Goal: Task Accomplishment & Management: Manage account settings

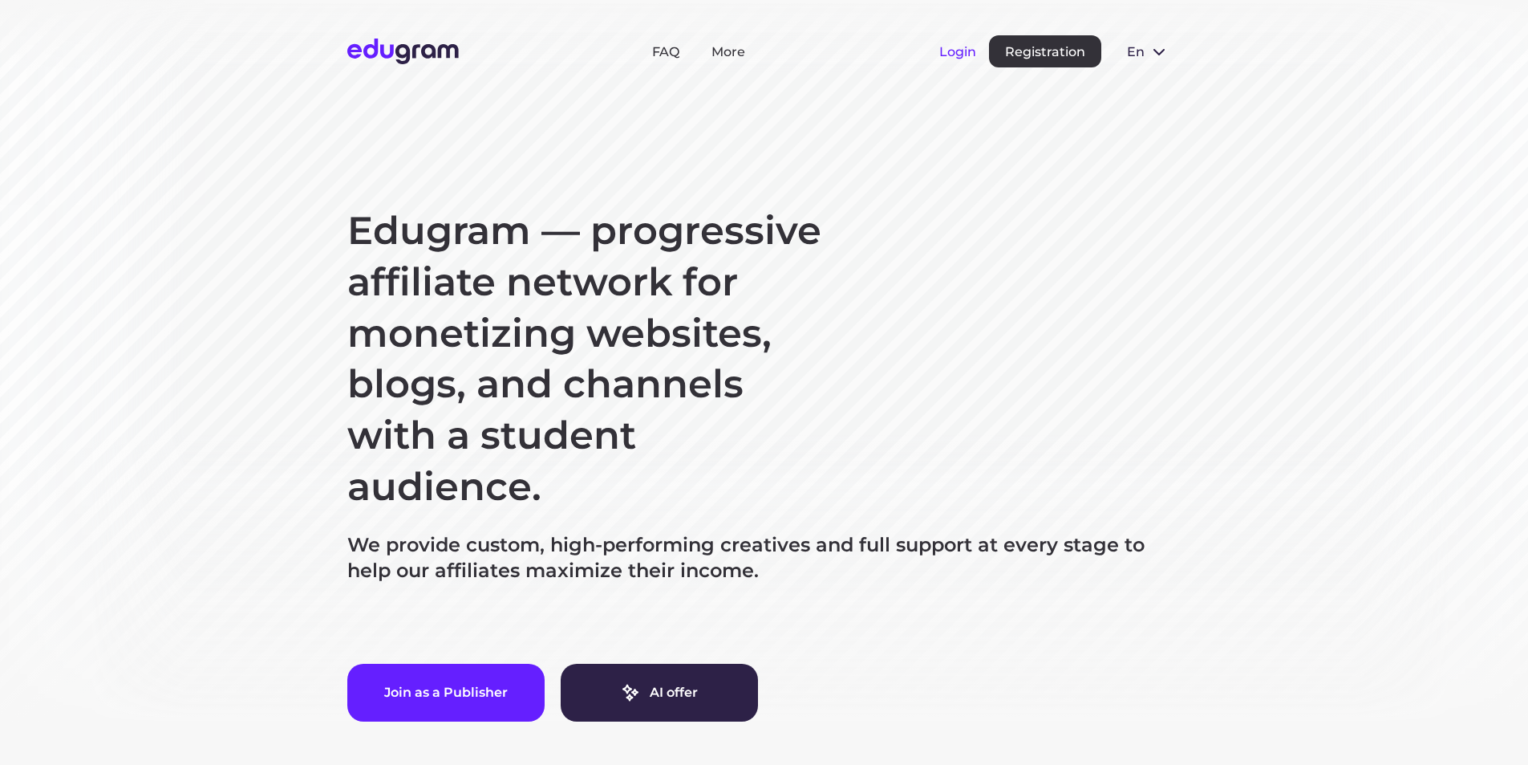
click at [957, 54] on button "Login" at bounding box center [958, 51] width 37 height 15
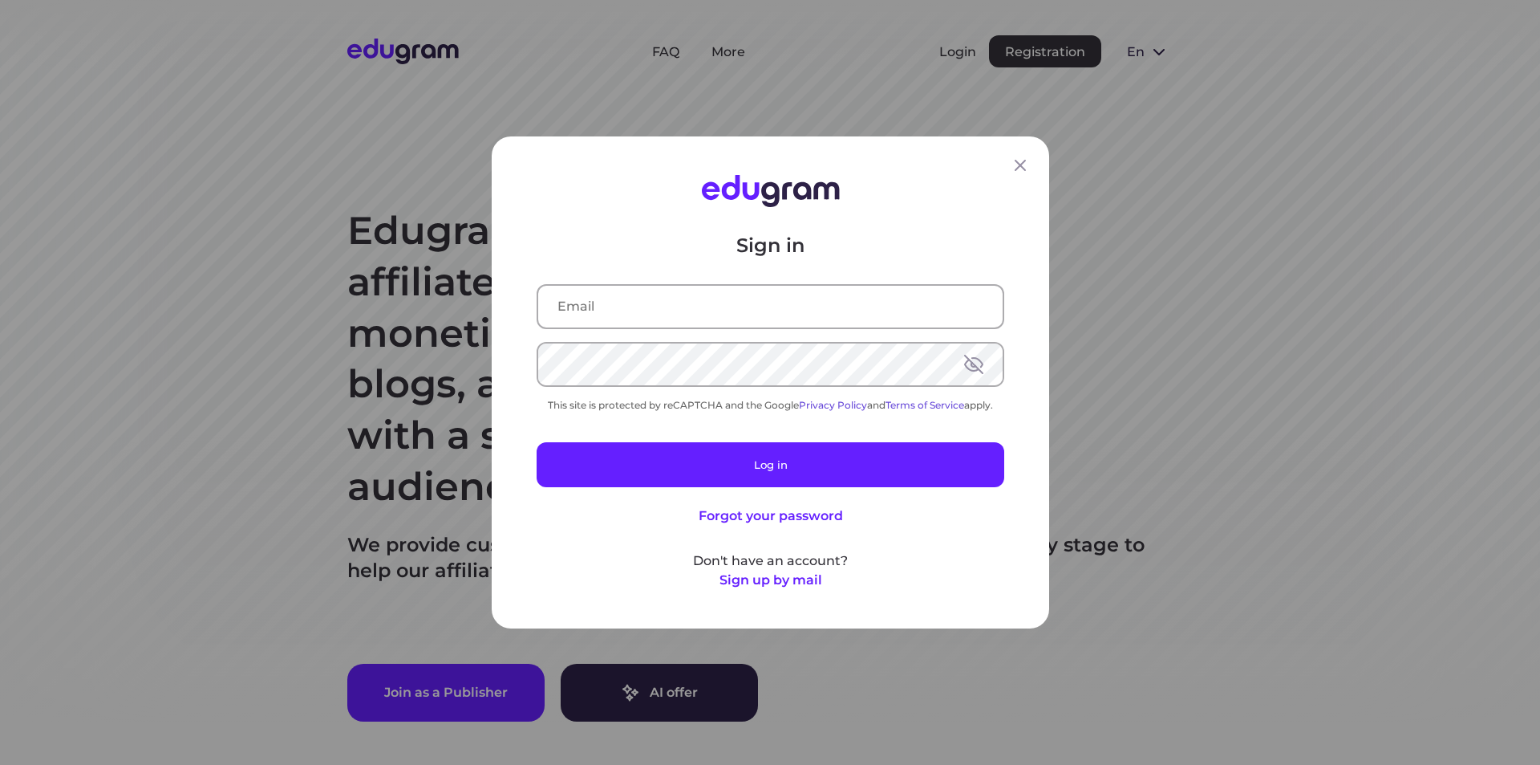
type input "asesorvirtualricardos@gmail.com"
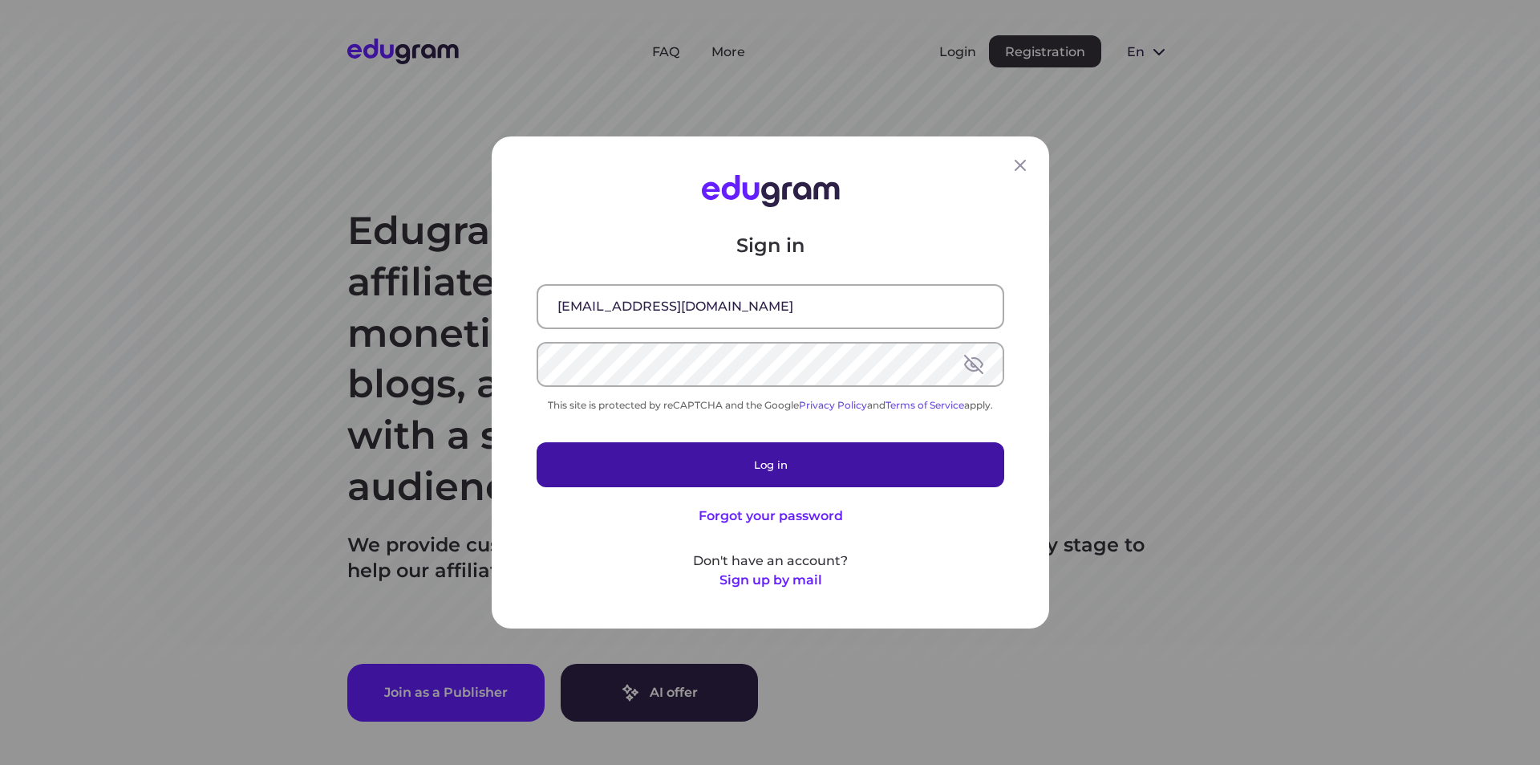
click at [689, 457] on button "Log in" at bounding box center [771, 464] width 468 height 45
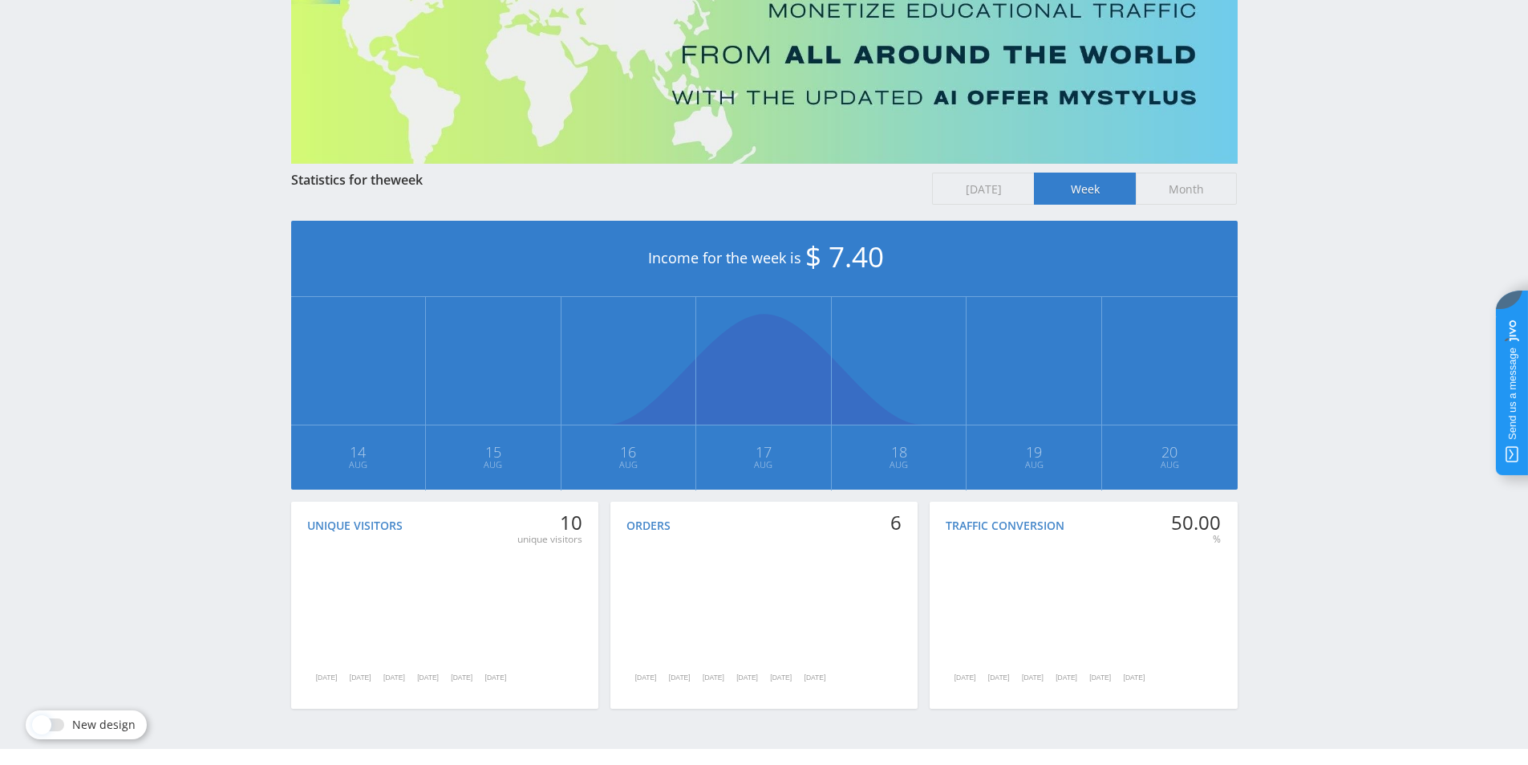
scroll to position [188, 0]
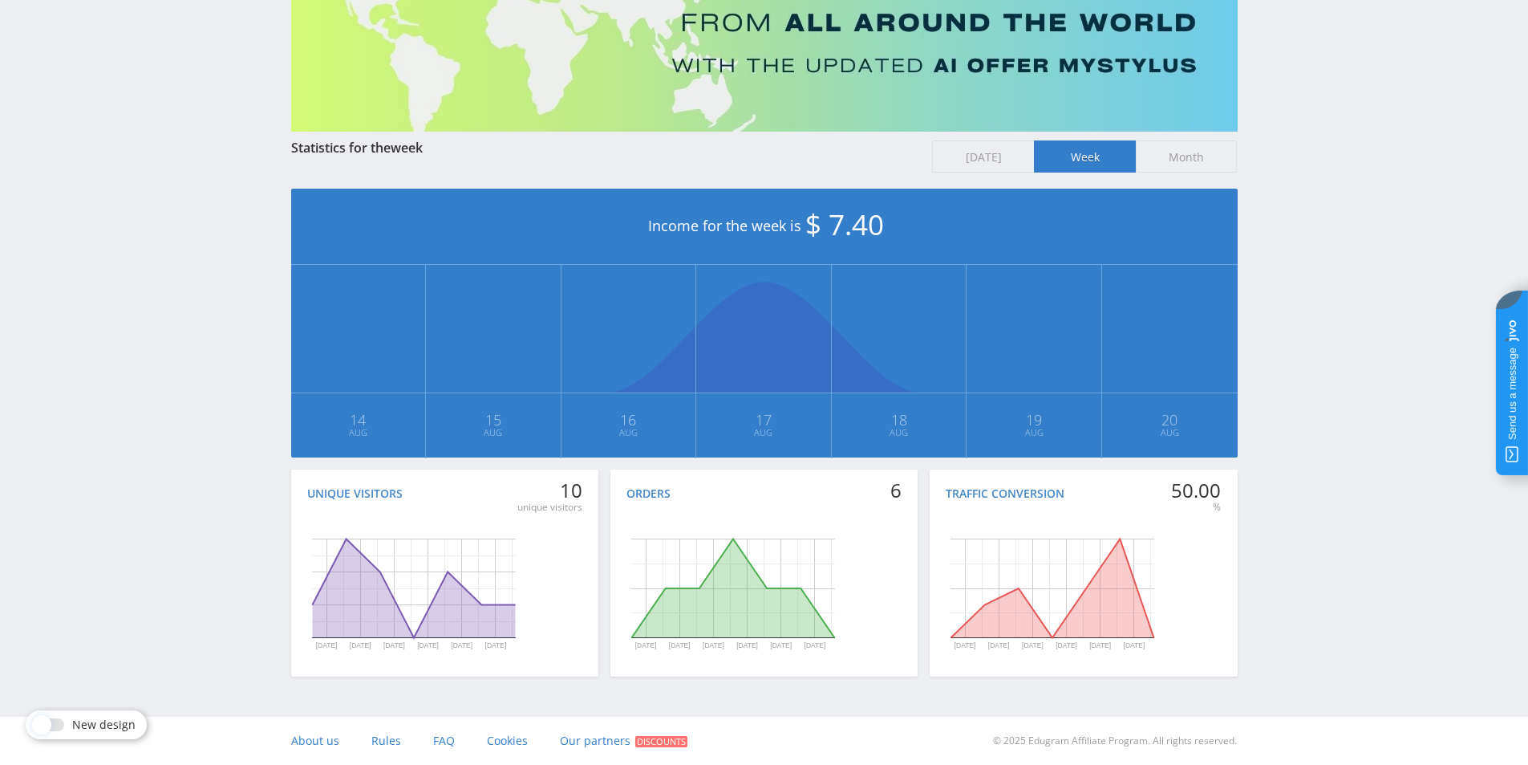
click at [1185, 159] on span "Month" at bounding box center [1187, 156] width 102 height 32
click at [0, 0] on input "Month" at bounding box center [0, 0] width 0 height 0
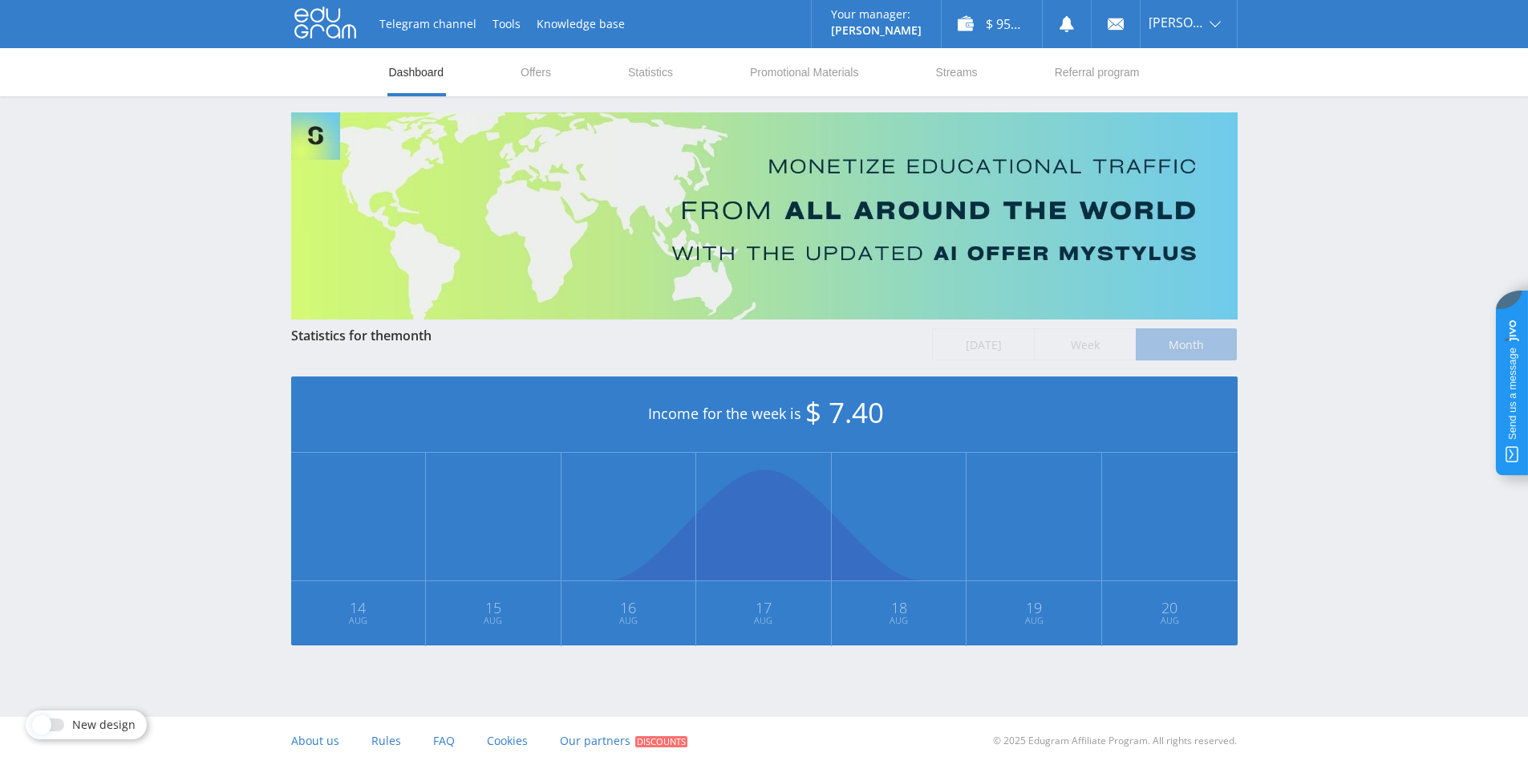
scroll to position [0, 0]
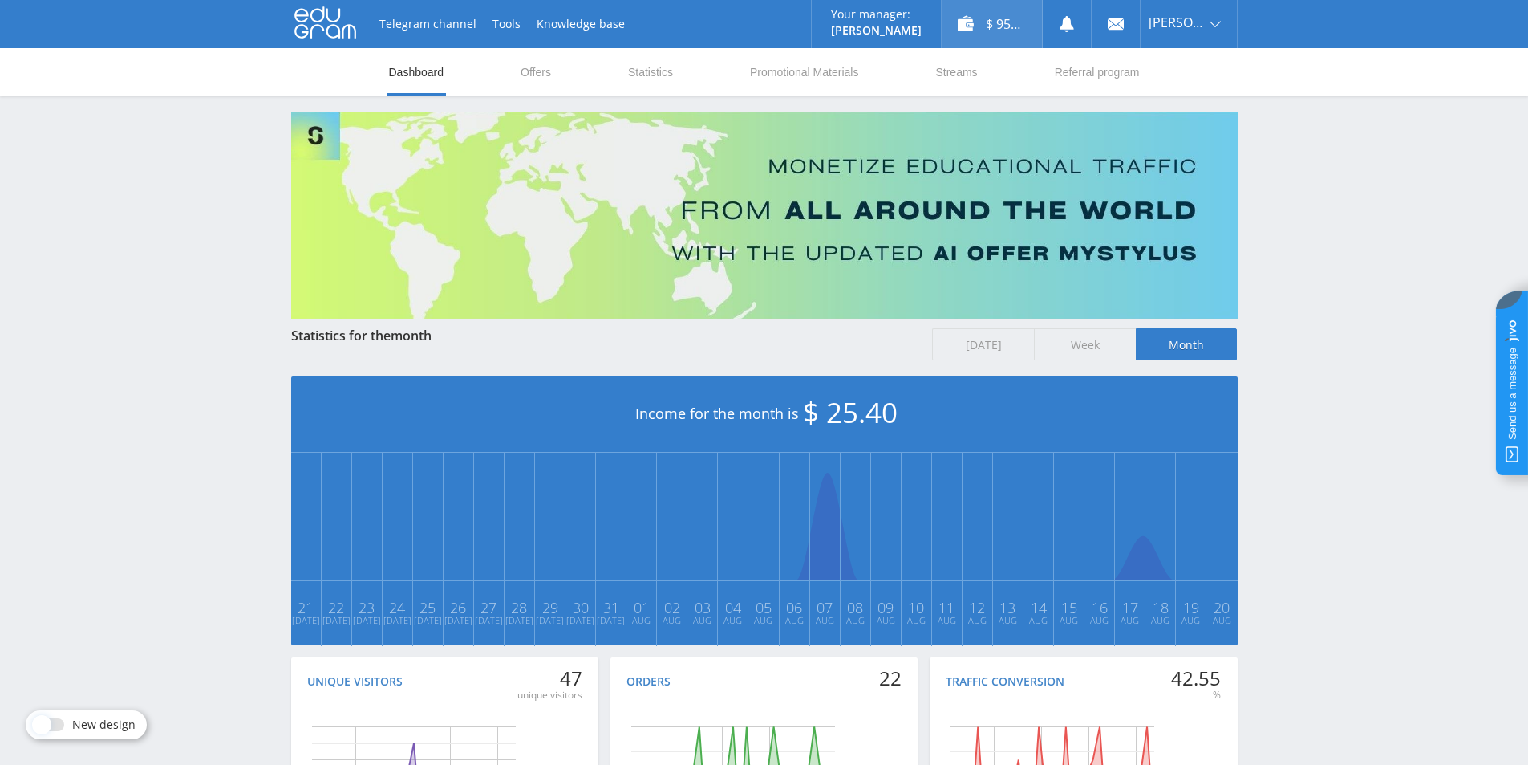
click at [1002, 19] on div "$ 95.59" at bounding box center [992, 24] width 100 height 48
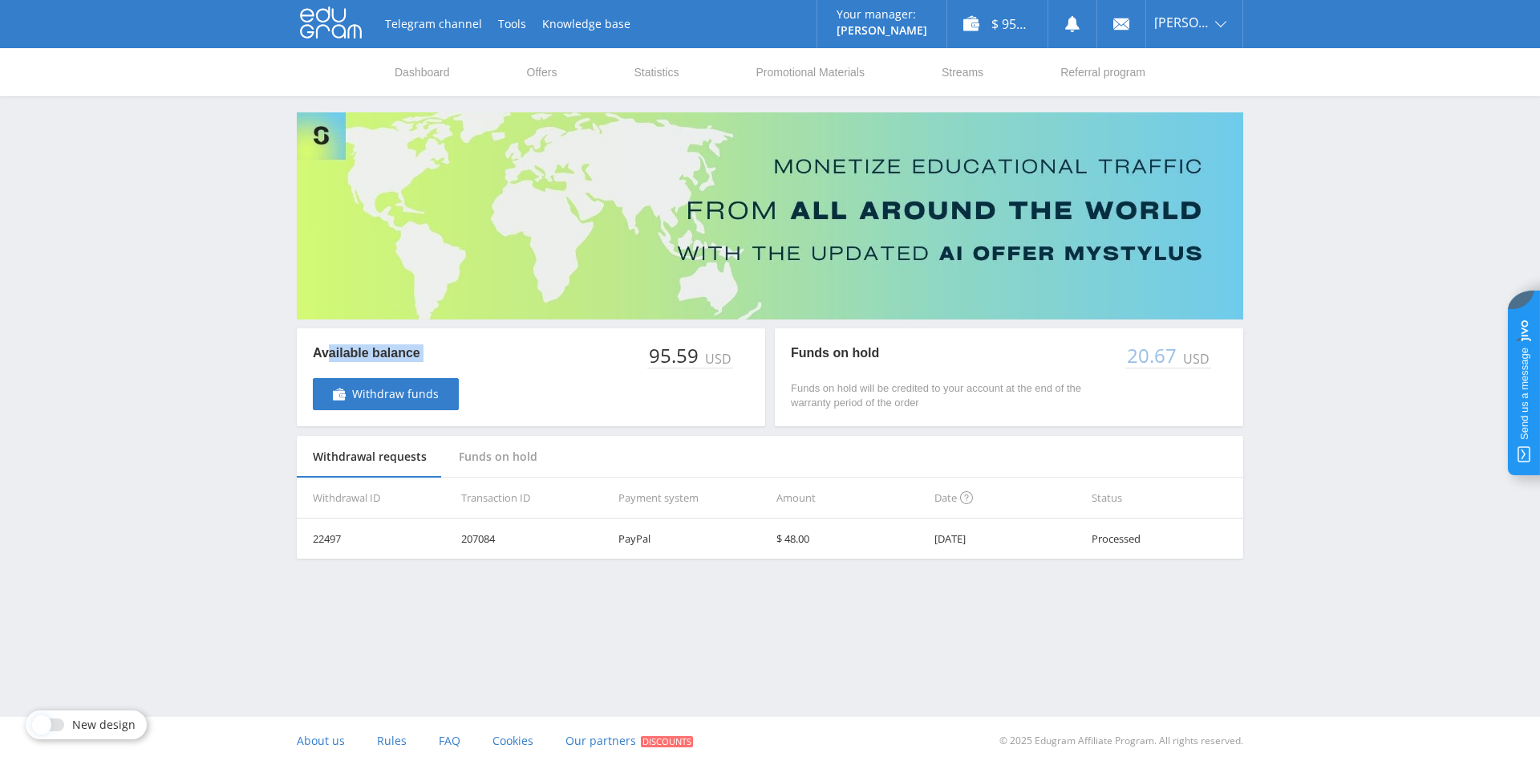
drag, startPoint x: 331, startPoint y: 349, endPoint x: 484, endPoint y: 382, distance: 156.0
click at [484, 382] on div "Available balance Withdraw funds 95.59 USD" at bounding box center [531, 377] width 469 height 98
click at [488, 388] on div "Available balance Withdraw funds 95.59 USD" at bounding box center [531, 377] width 469 height 98
drag, startPoint x: 466, startPoint y: 395, endPoint x: 355, endPoint y: 401, distance: 110.9
click at [355, 401] on div "Available balance Withdraw funds" at bounding box center [394, 377] width 162 height 66
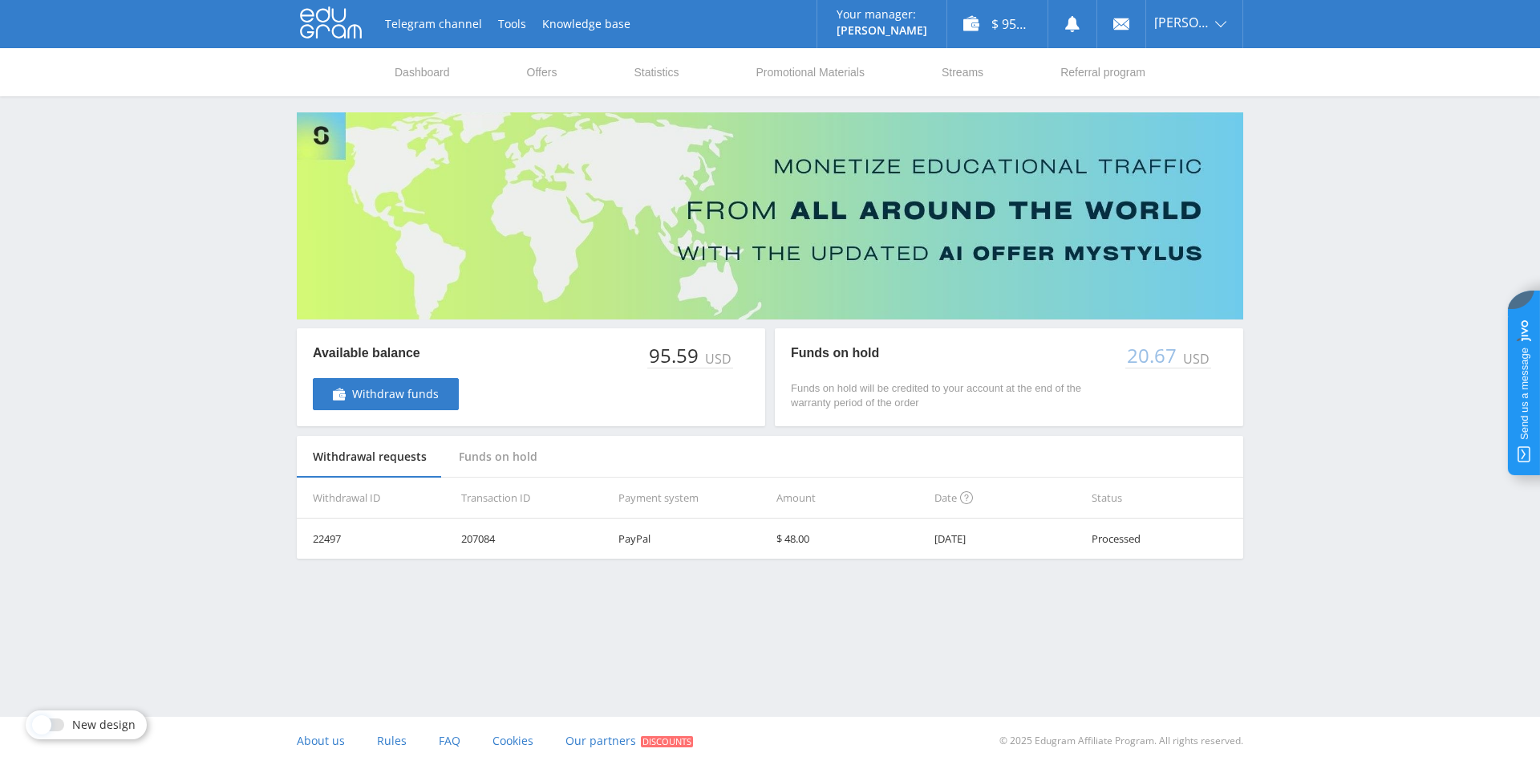
click at [262, 393] on div "Telegram channel Tools Knowledge base Your manager: [PERSON_NAME] [PERSON_NAME]…" at bounding box center [770, 319] width 1540 height 639
drag, startPoint x: 312, startPoint y: 349, endPoint x: 463, endPoint y: 398, distance: 158.6
click at [463, 398] on div "Available balance Withdraw funds 95.59 USD" at bounding box center [531, 377] width 469 height 98
click at [453, 411] on div at bounding box center [453, 411] width 0 height 0
click at [424, 393] on span "Withdraw funds" at bounding box center [395, 394] width 87 height 13
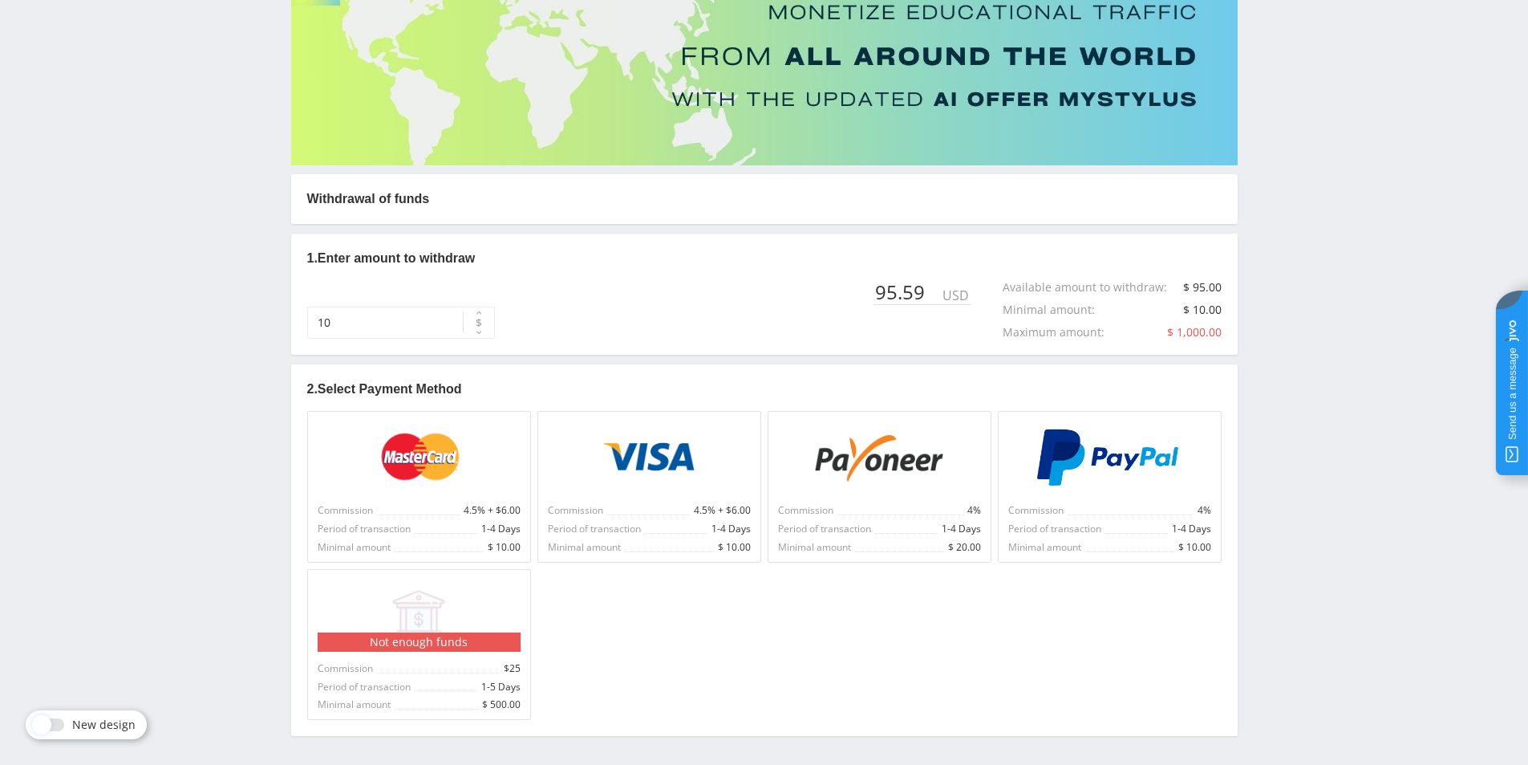
scroll to position [160, 0]
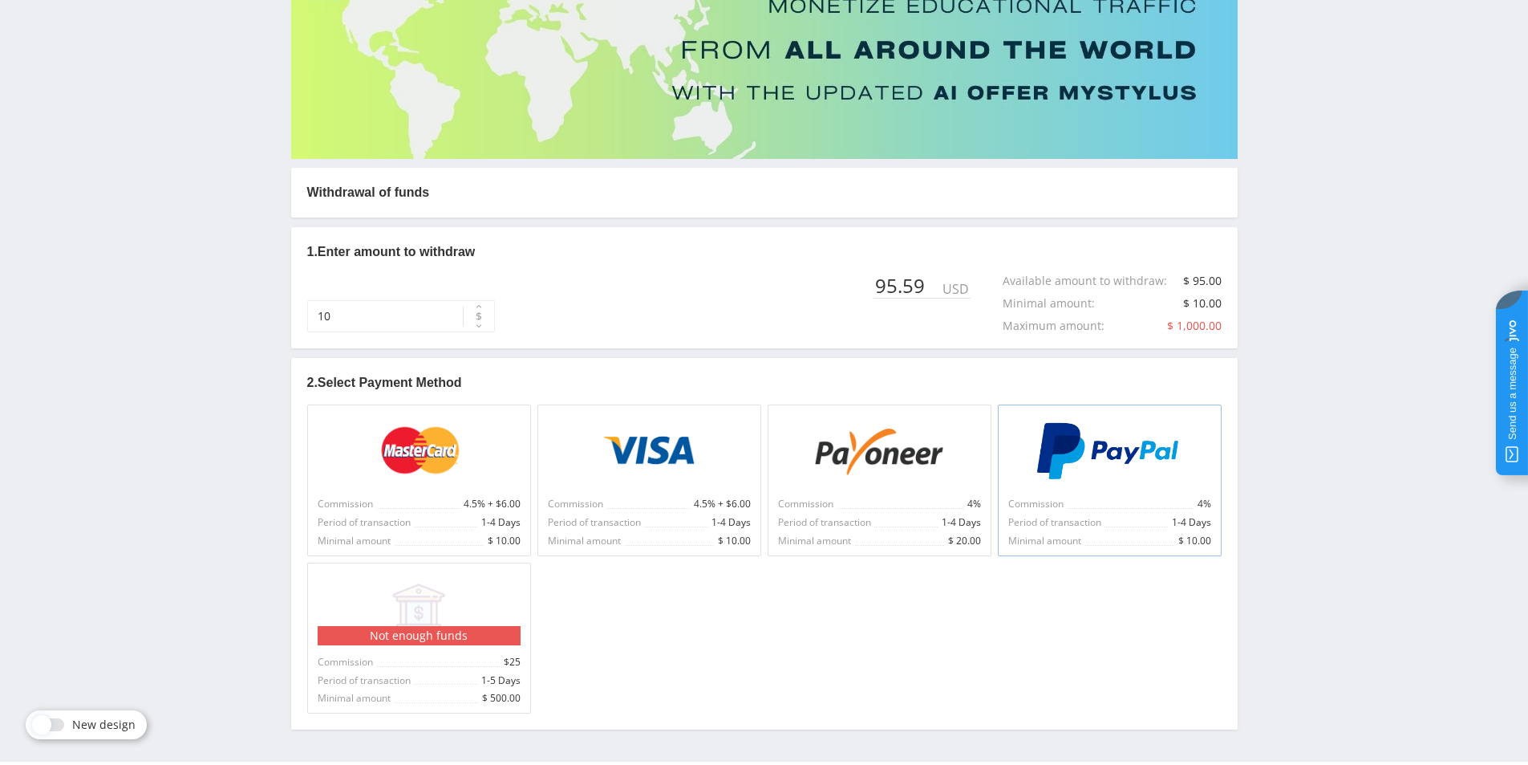
click at [1093, 458] on img at bounding box center [1109, 451] width 148 height 58
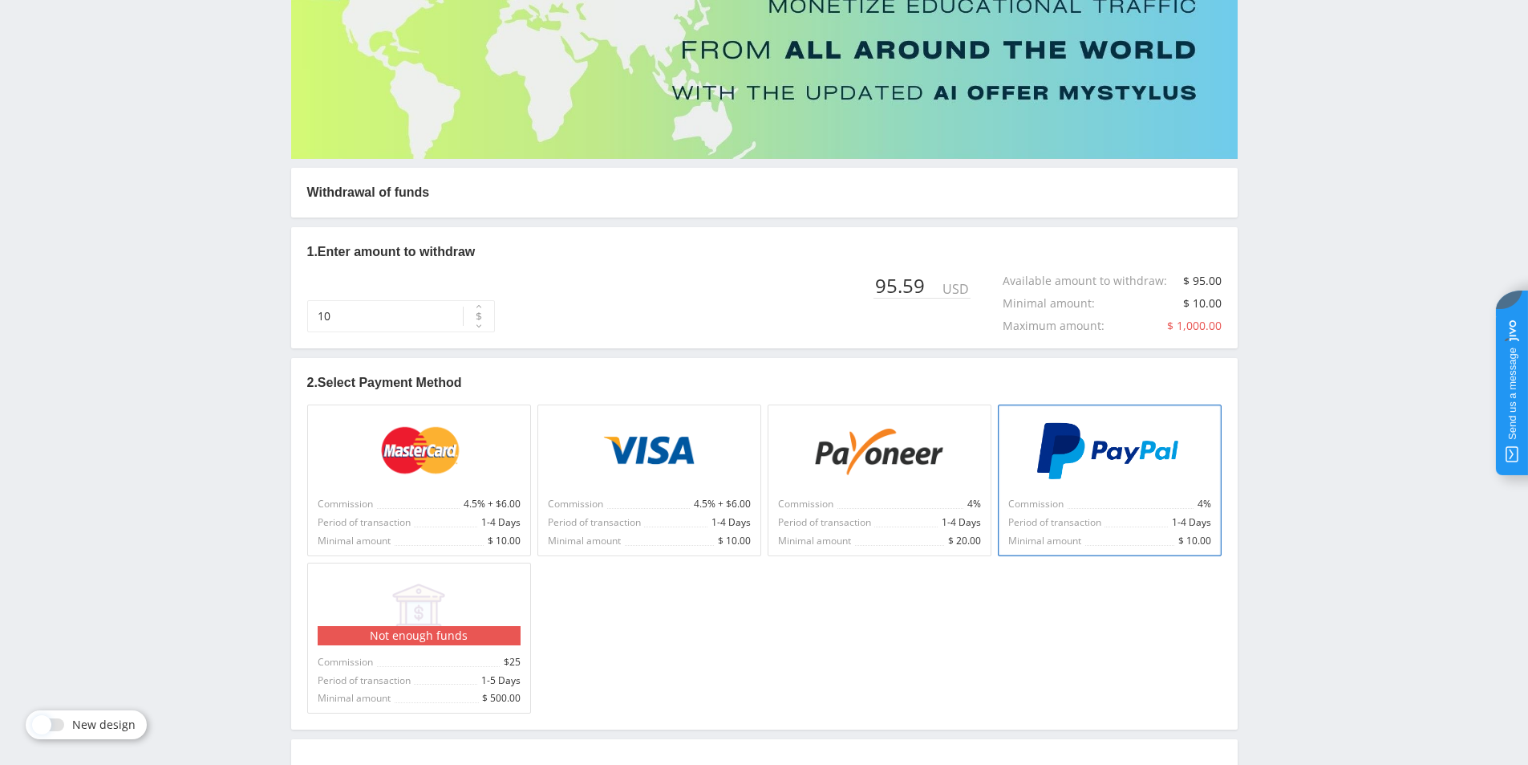
click at [1102, 468] on img at bounding box center [1109, 451] width 148 height 58
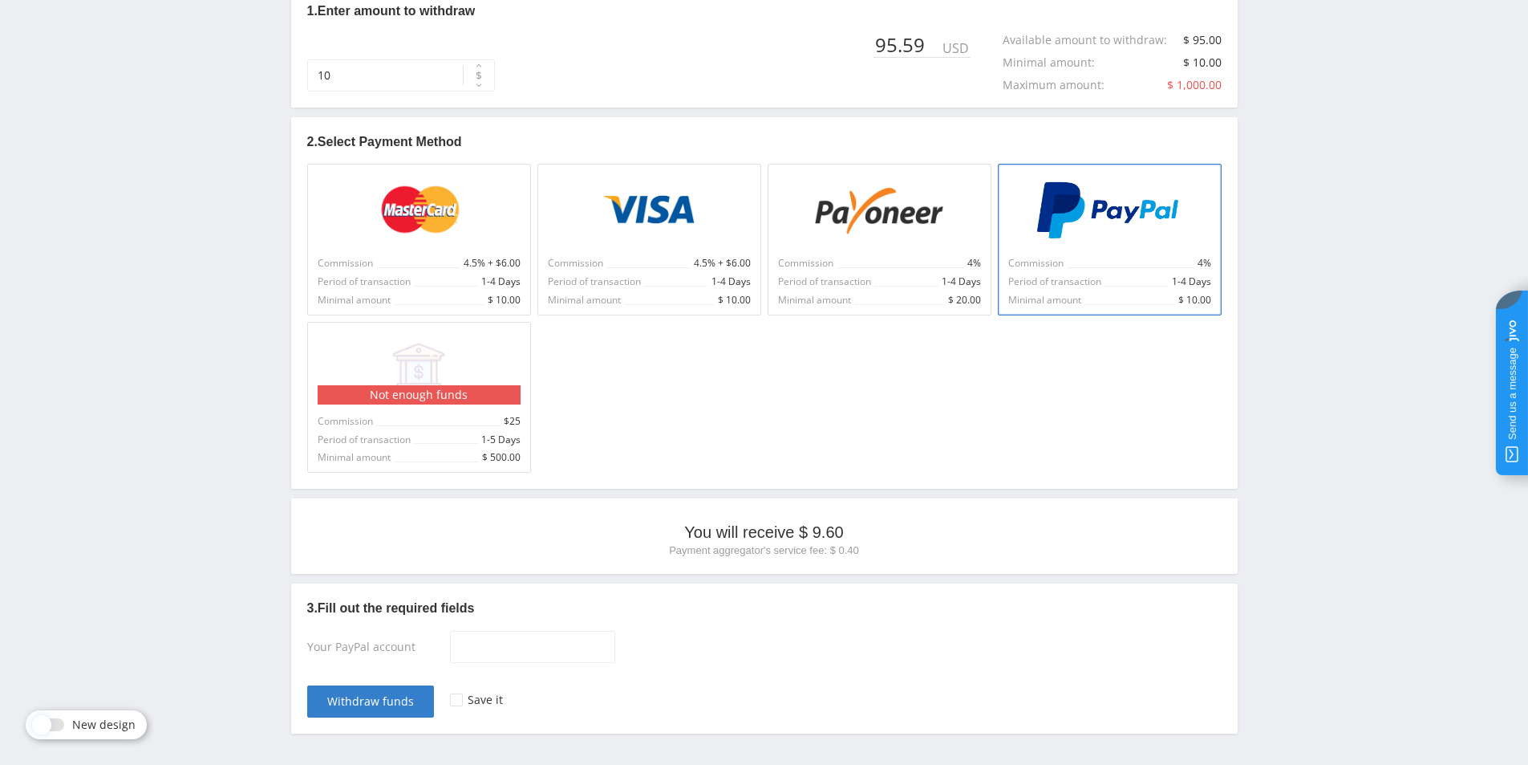
scroll to position [450, 0]
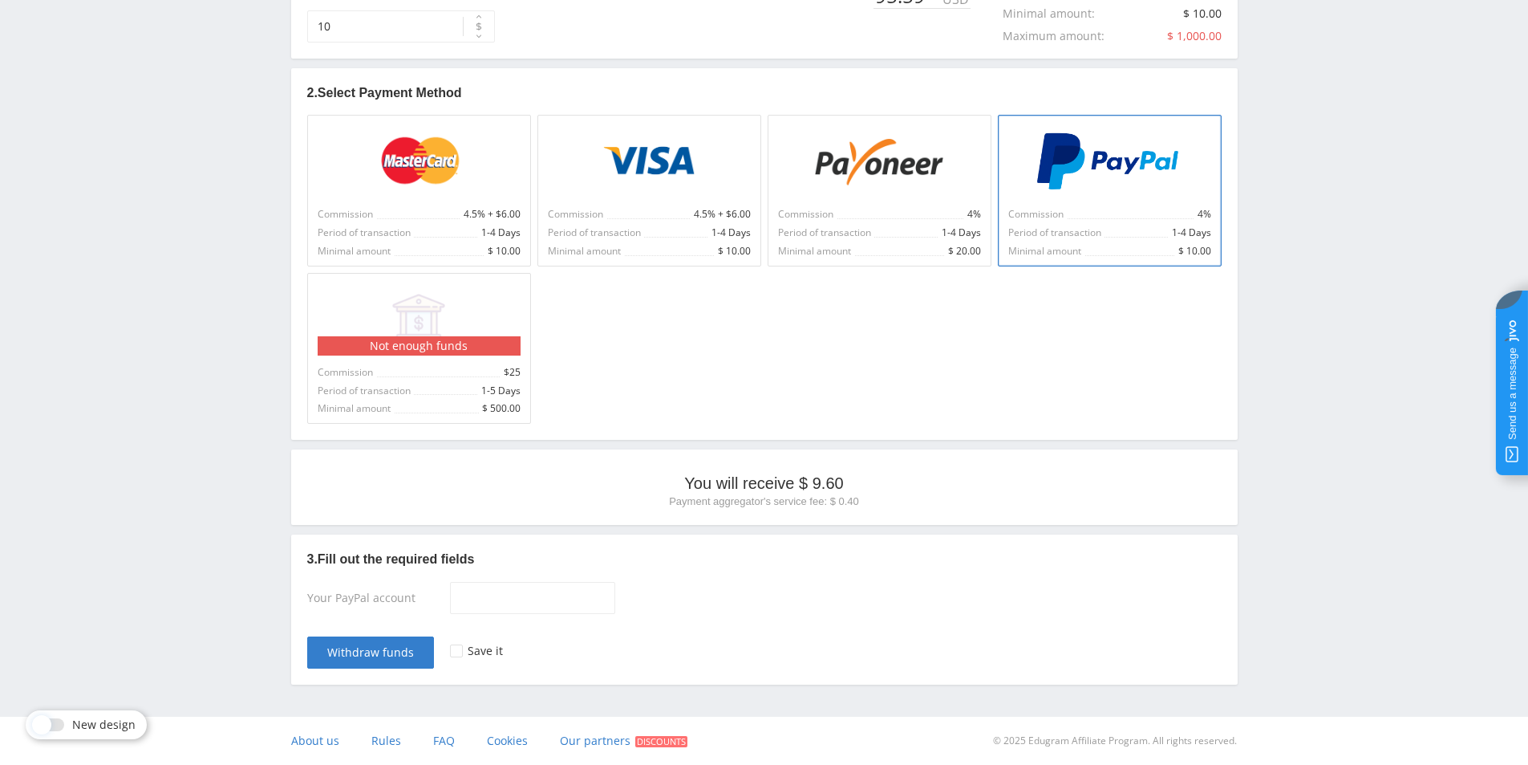
click at [382, 599] on div "Your PayPal account" at bounding box center [378, 601] width 143 height 39
click at [488, 595] on input at bounding box center [532, 598] width 165 height 32
type input "https://paypal.me/AsesorVirtualRicardo?country.x=MX&locale.x=es_XC"
drag, startPoint x: 700, startPoint y: 483, endPoint x: 902, endPoint y: 486, distance: 202.2
click at [902, 486] on p "You will receive $ 9.60" at bounding box center [764, 483] width 915 height 22
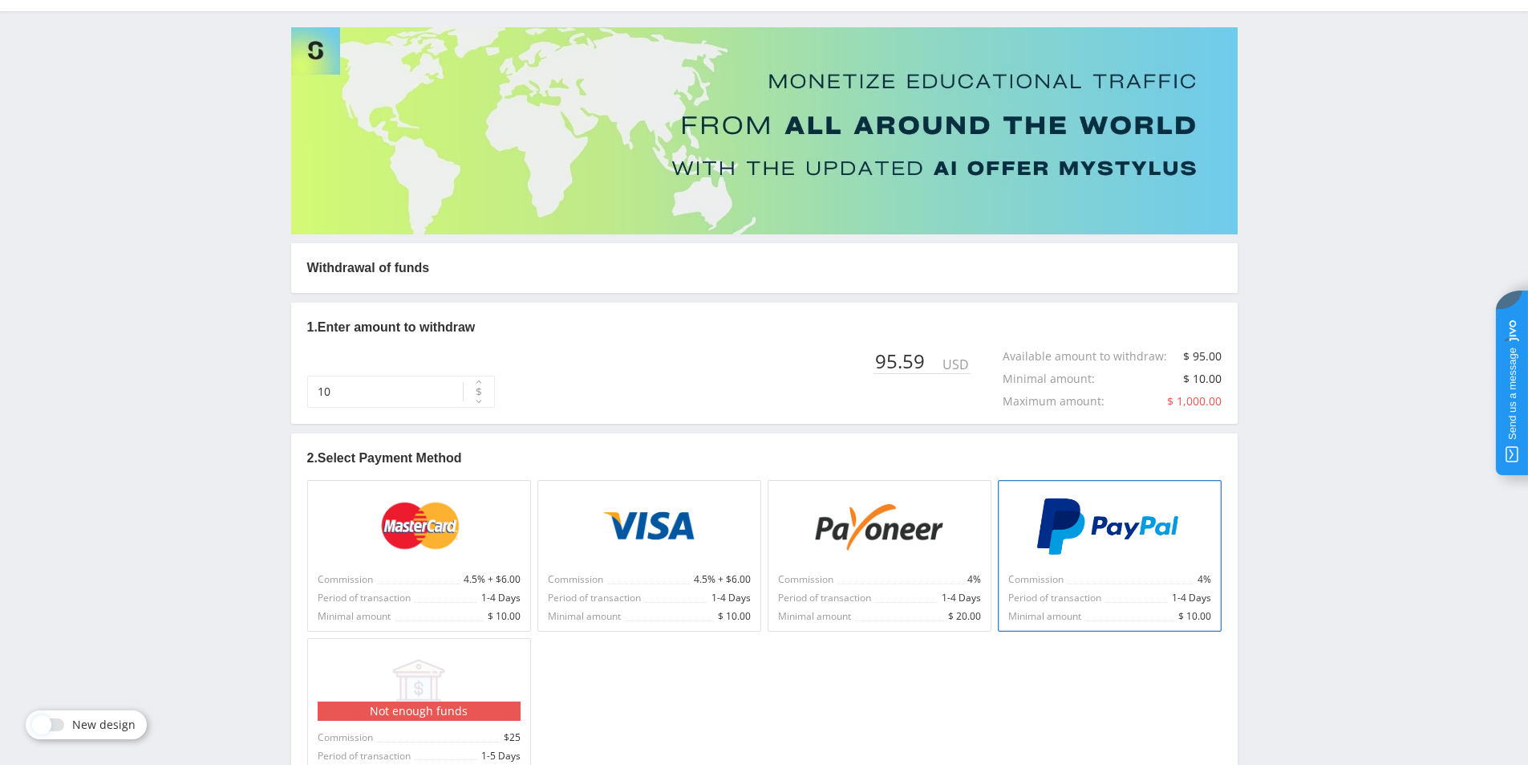
scroll to position [49, 0]
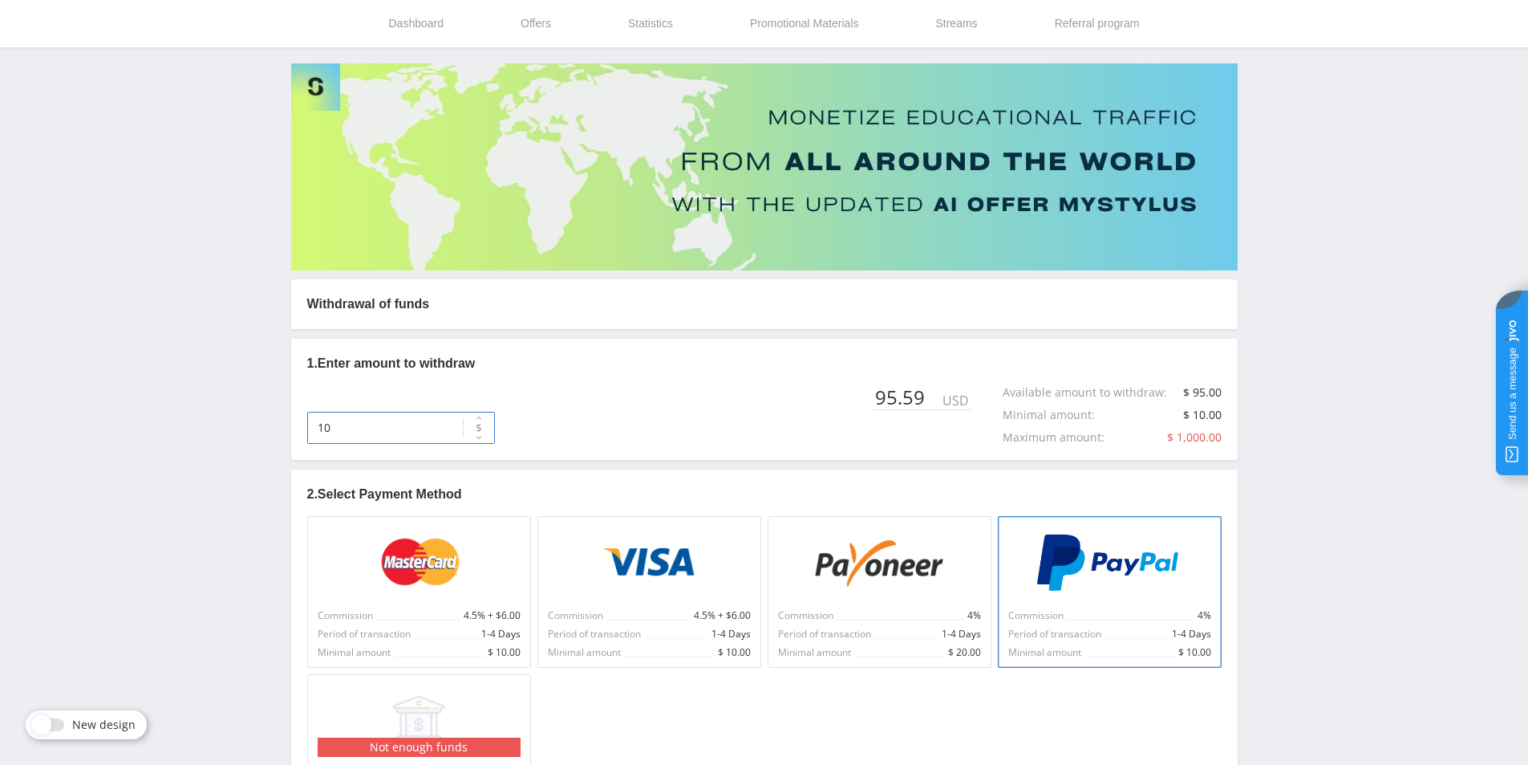
click at [377, 427] on input "10" at bounding box center [401, 428] width 188 height 32
click at [172, 445] on div "Telegram channel Tools Knowledge base Your manager: Valeria Valeria Online @val…" at bounding box center [764, 558] width 1528 height 1215
click at [363, 429] on input "95" at bounding box center [401, 428] width 188 height 32
type input "95"
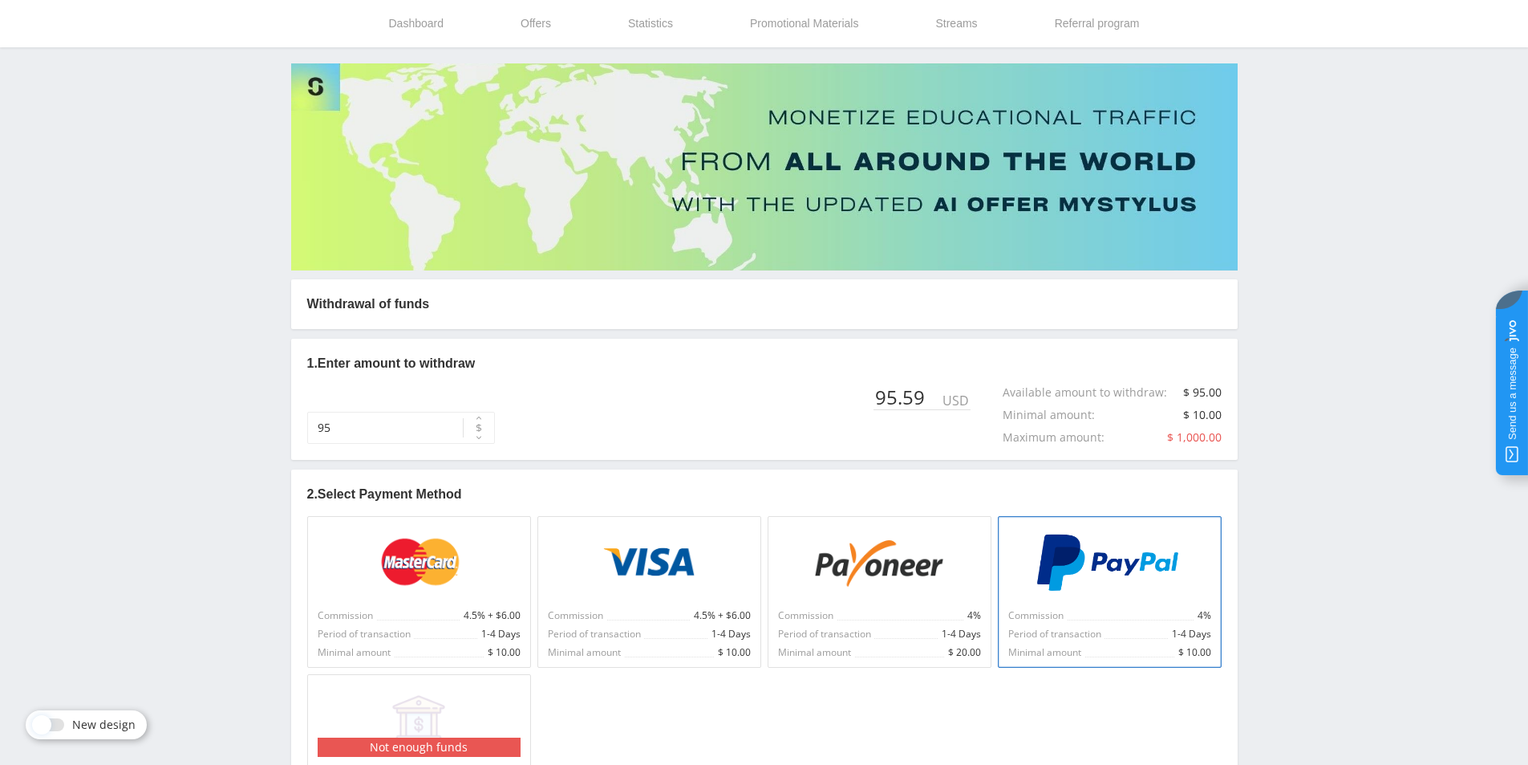
click at [178, 416] on div "Telegram channel Tools Knowledge base Your manager: Valeria Valeria Online @val…" at bounding box center [764, 558] width 1528 height 1215
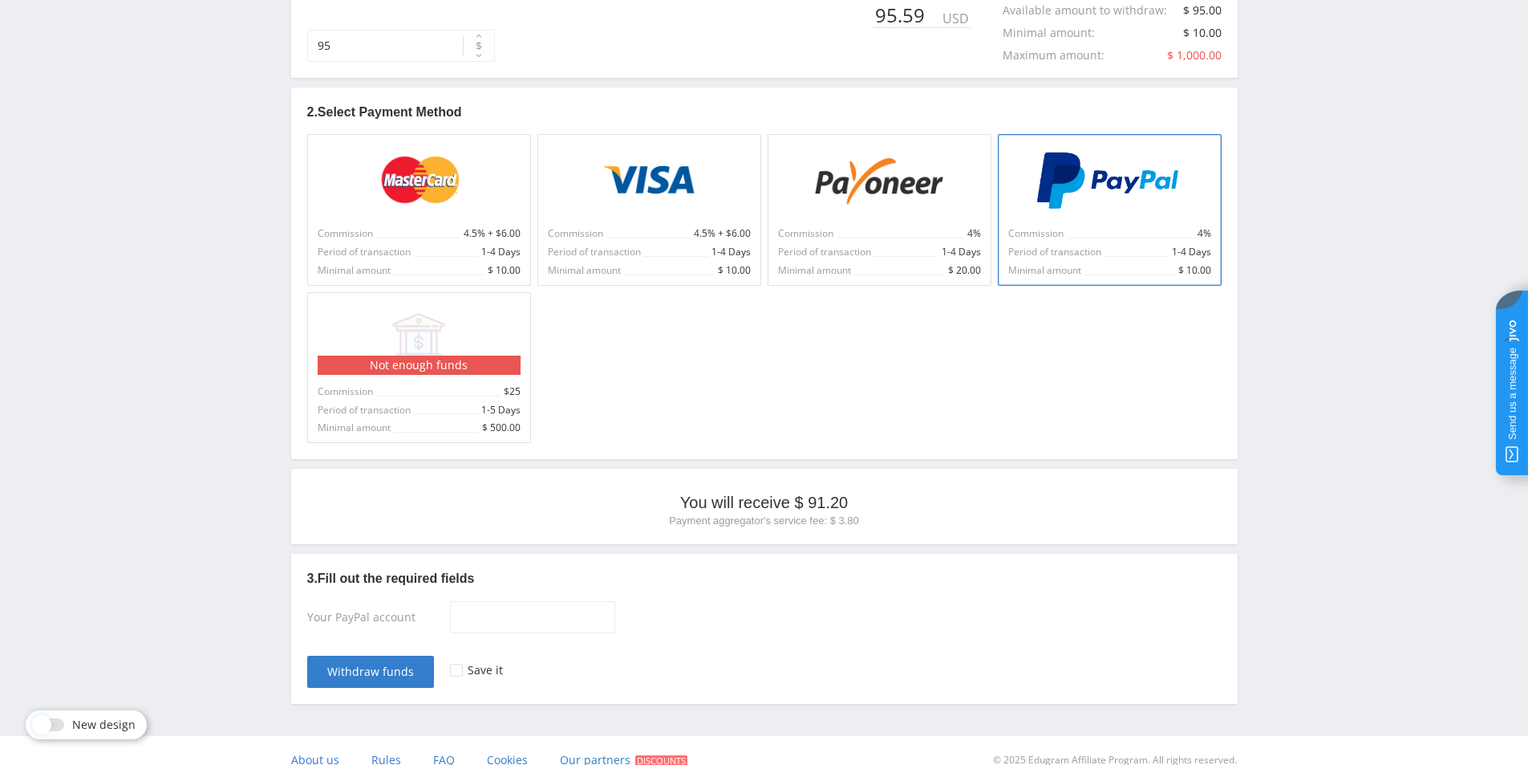
scroll to position [450, 0]
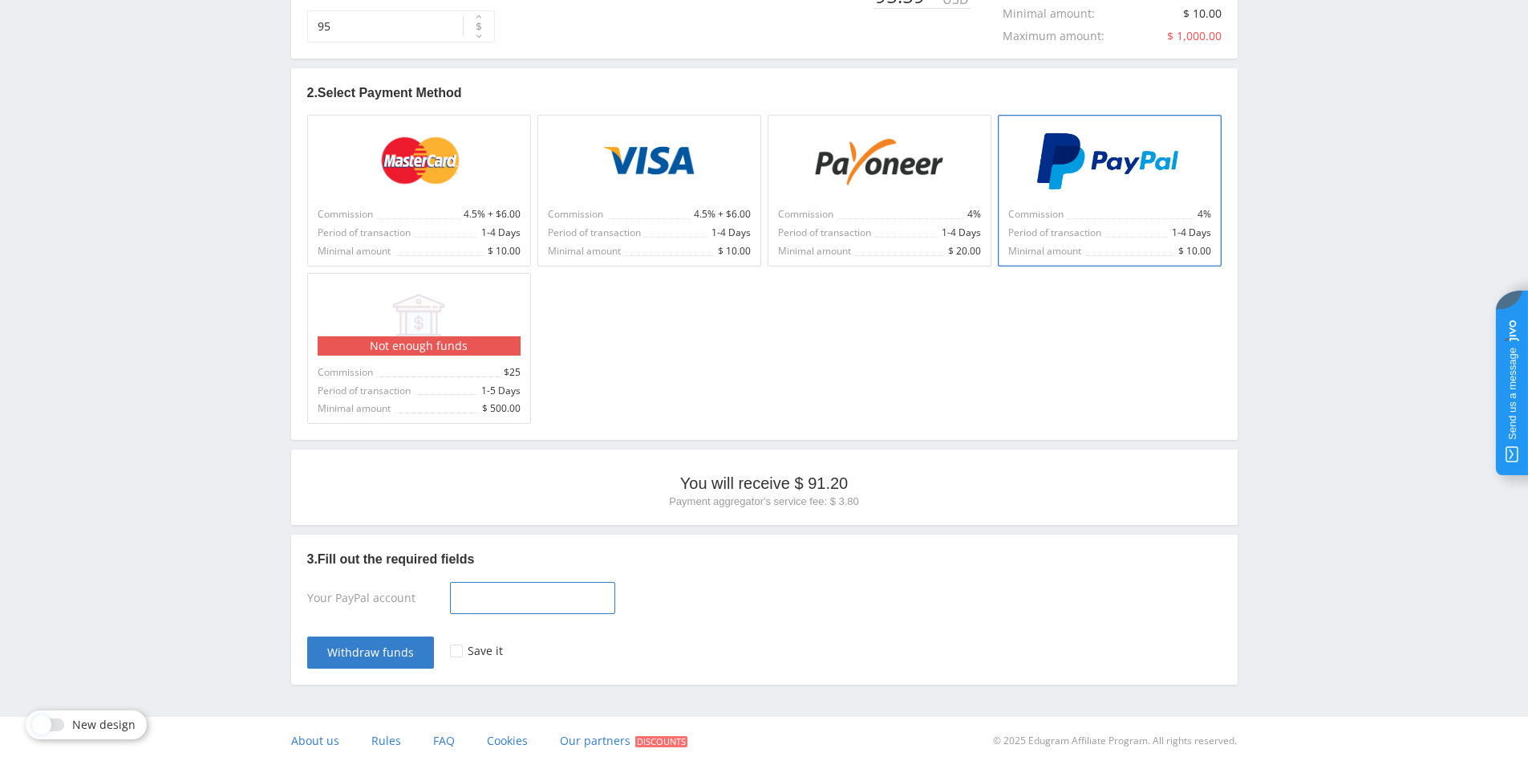
click at [495, 602] on input at bounding box center [532, 598] width 165 height 32
type input "https://paypal.me/AsesorVirtualRicardo?country.x=MX&locale.x=es_XC"
click at [457, 648] on div at bounding box center [456, 650] width 13 height 13
click at [386, 646] on span "Withdraw funds" at bounding box center [370, 652] width 87 height 13
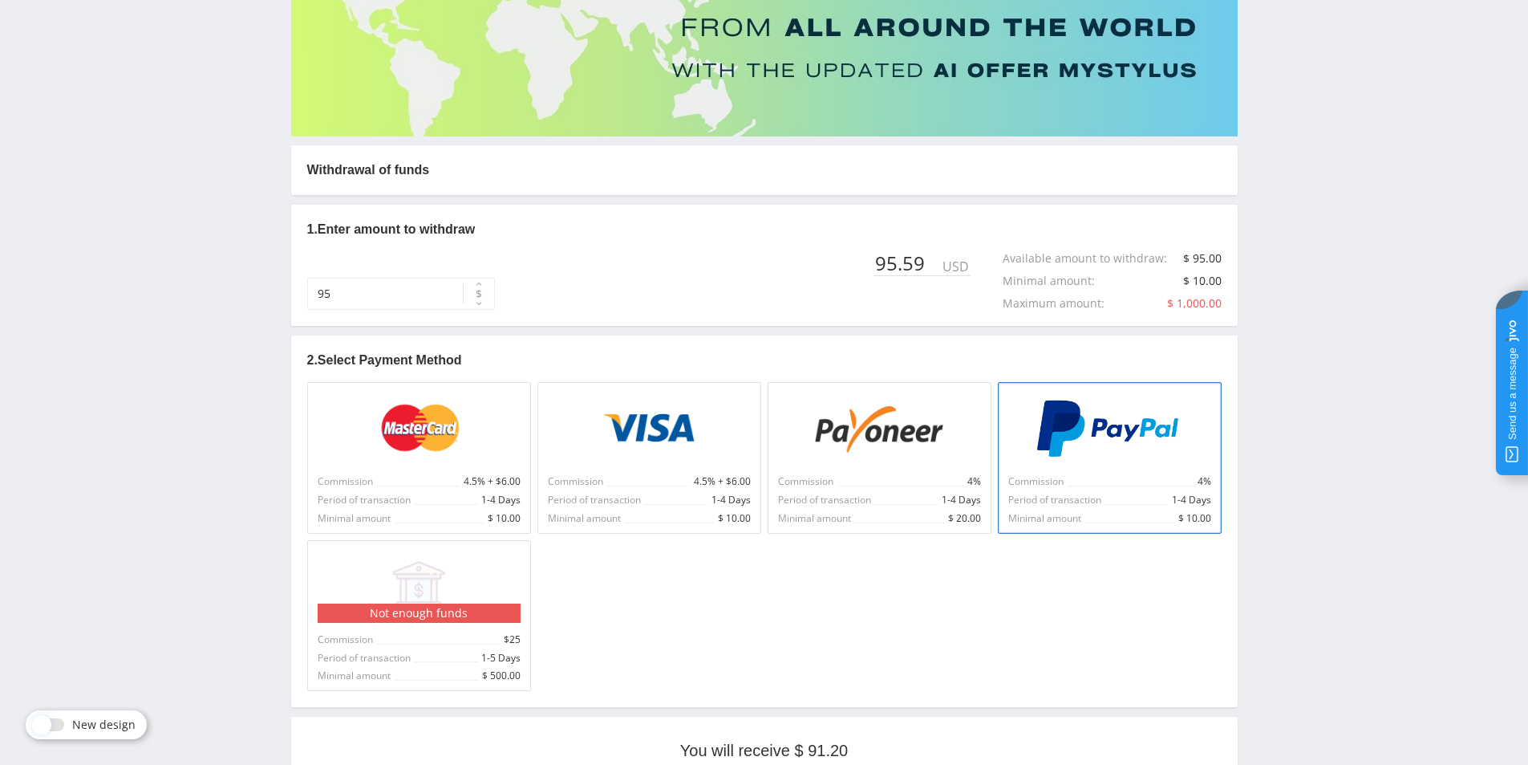
scroll to position [129, 0]
